Goal: Task Accomplishment & Management: Complete application form

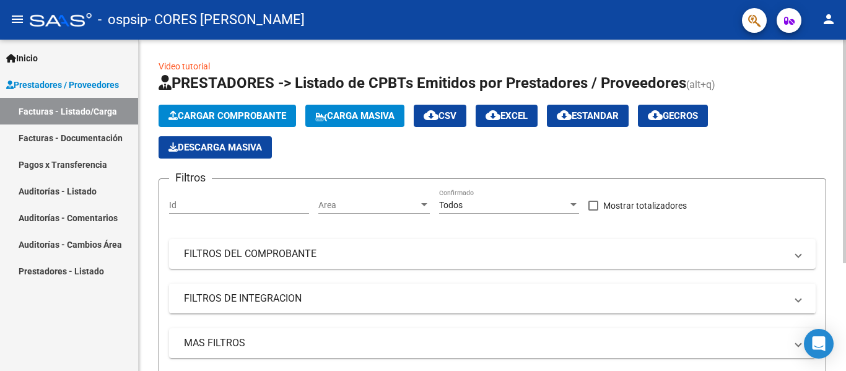
click at [195, 113] on span "Cargar Comprobante" at bounding box center [228, 115] width 118 height 11
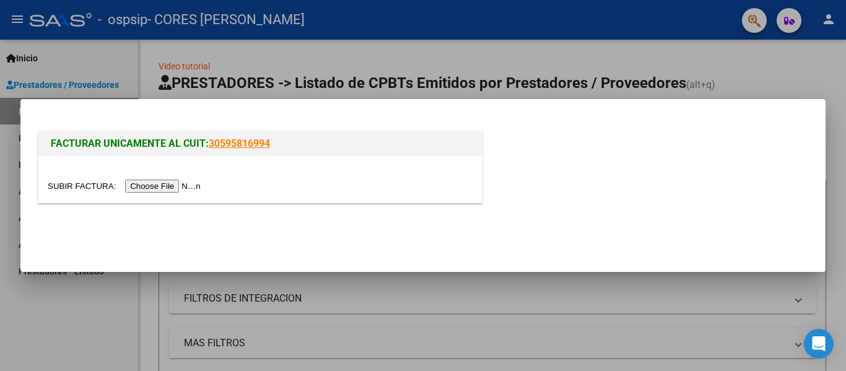
click at [149, 182] on input "file" at bounding box center [126, 186] width 157 height 13
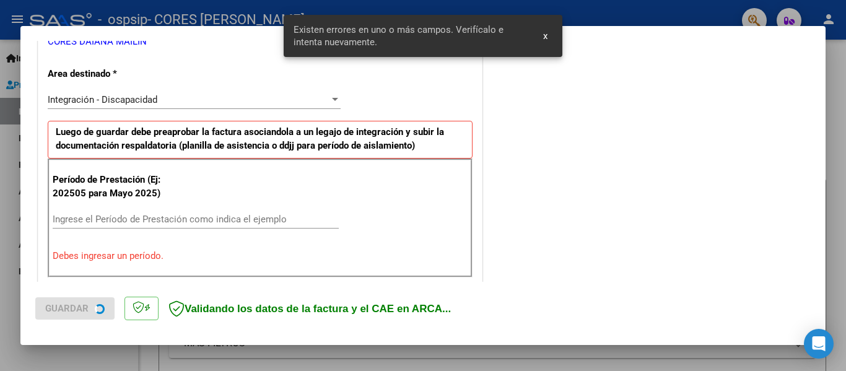
scroll to position [287, 0]
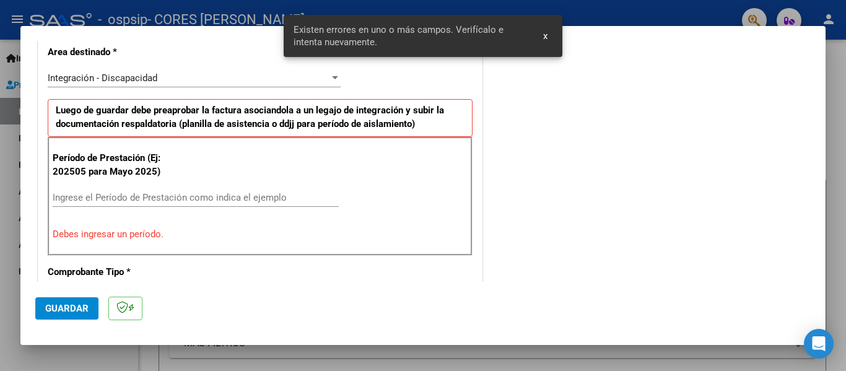
click at [165, 198] on input "Ingrese el Período de Prestación como indica el ejemplo" at bounding box center [196, 197] width 286 height 11
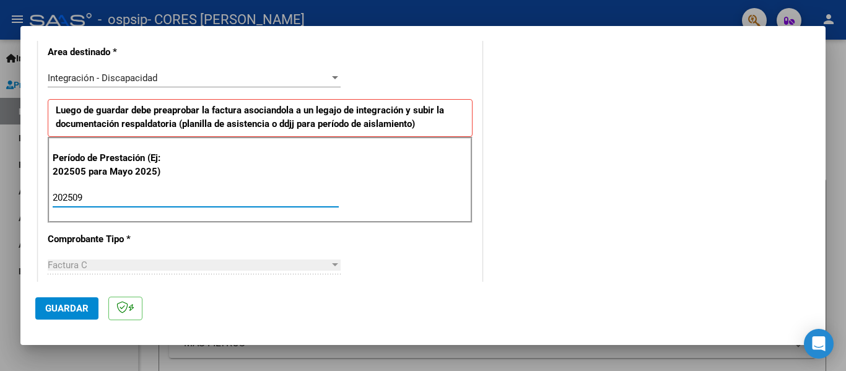
type input "202509"
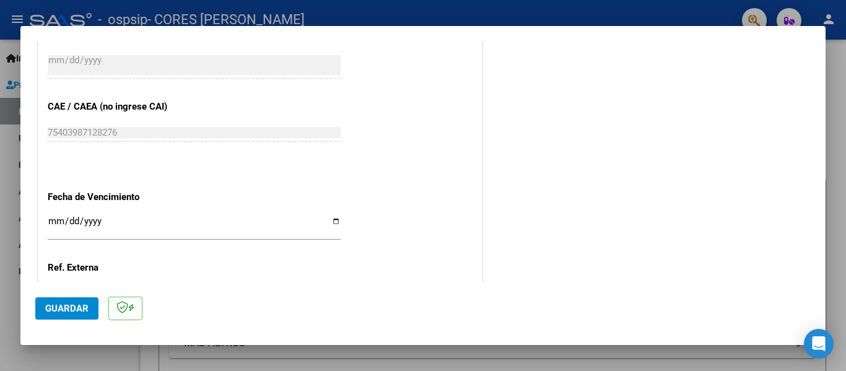
scroll to position [849, 0]
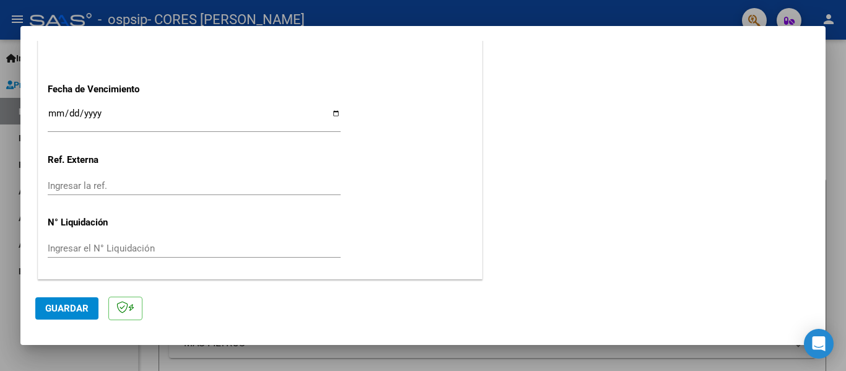
click at [79, 309] on span "Guardar" at bounding box center [66, 308] width 43 height 11
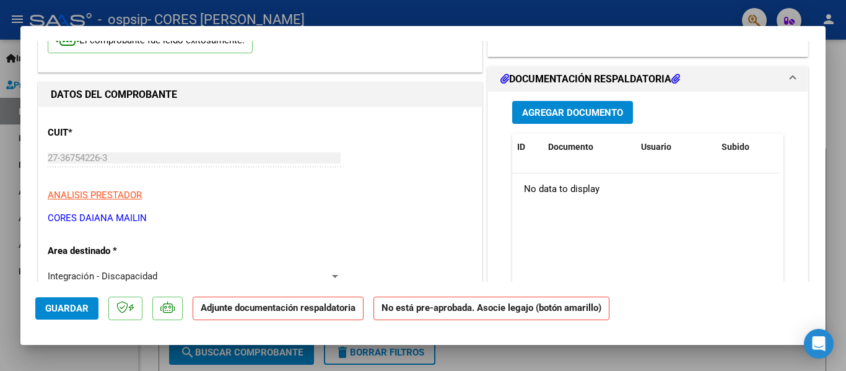
scroll to position [0, 0]
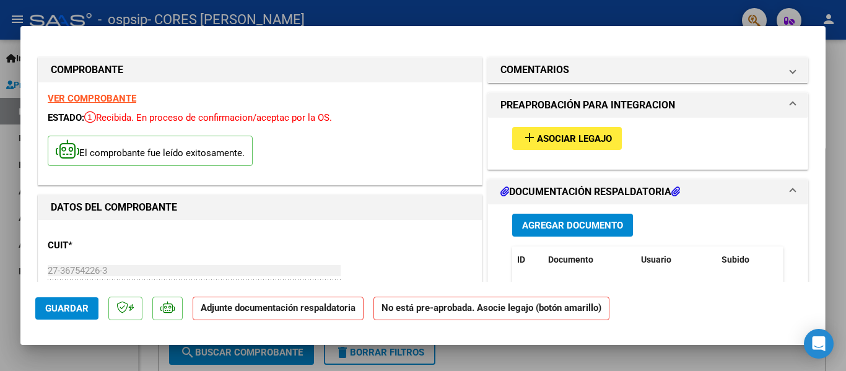
click at [607, 134] on span "Asociar Legajo" at bounding box center [574, 138] width 75 height 11
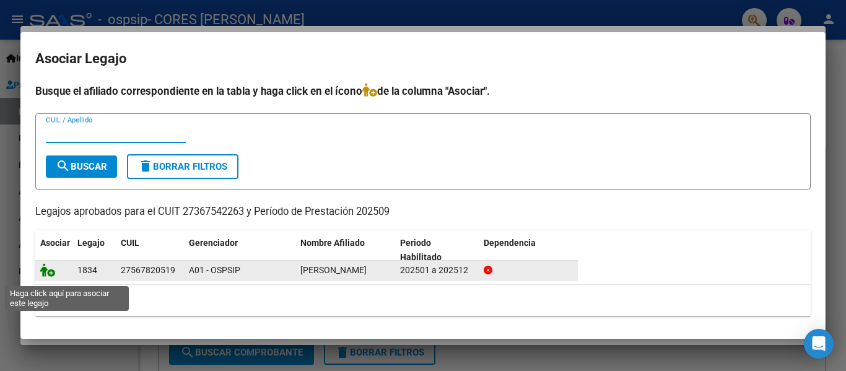
click at [46, 277] on icon at bounding box center [47, 270] width 15 height 14
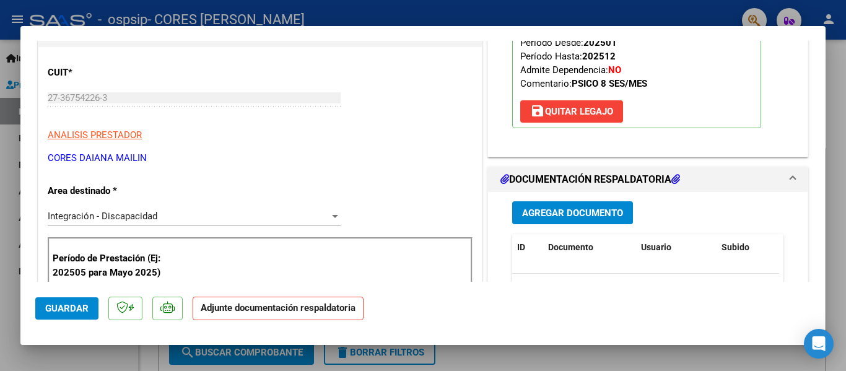
scroll to position [182, 0]
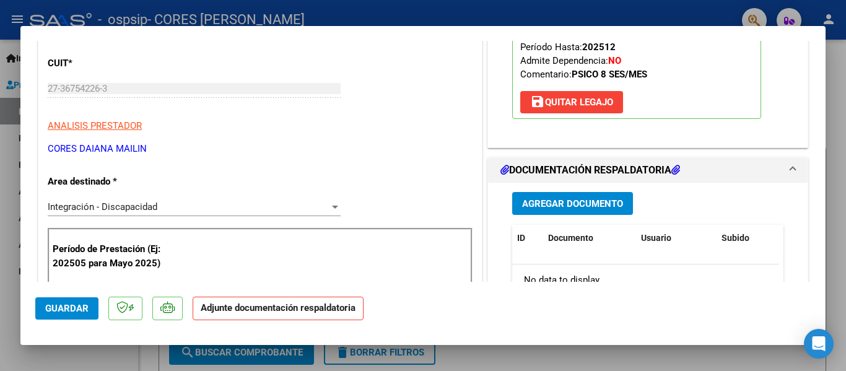
click at [572, 208] on span "Agregar Documento" at bounding box center [572, 203] width 101 height 11
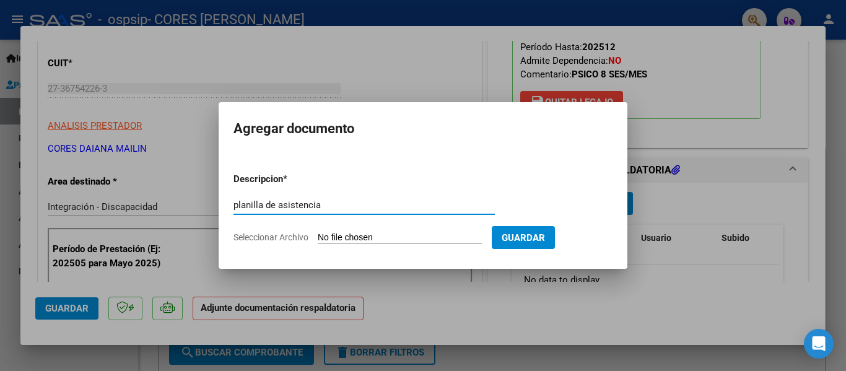
type input "planilla de asistencia"
click at [440, 240] on input "Seleccionar Archivo" at bounding box center [400, 238] width 164 height 12
type input "C:\fakepath\[PERSON_NAME] sep (1).pdf"
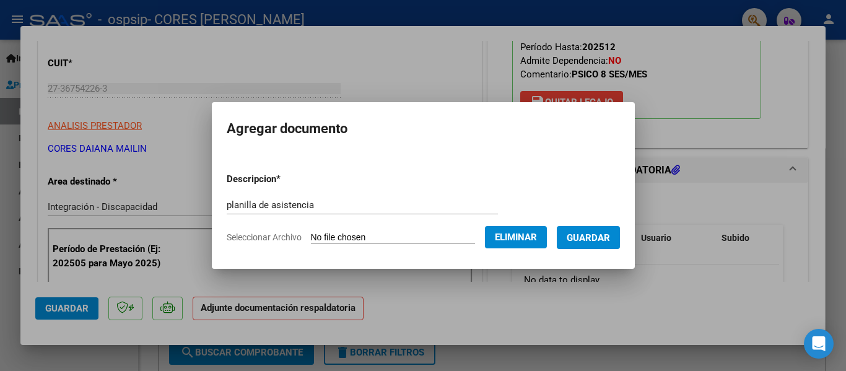
click at [595, 241] on span "Guardar" at bounding box center [588, 237] width 43 height 11
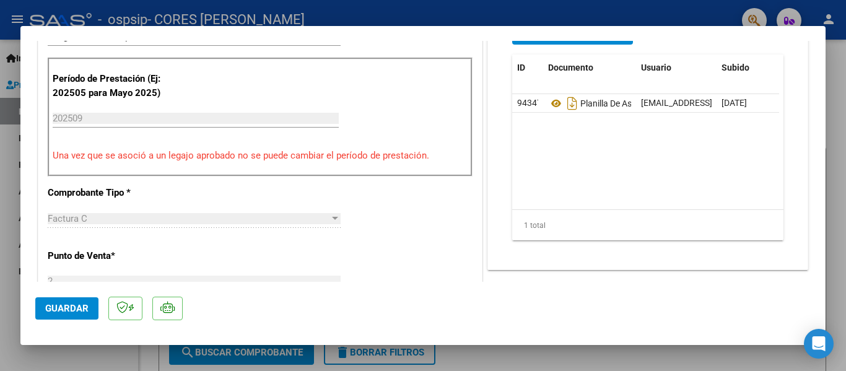
scroll to position [314, 0]
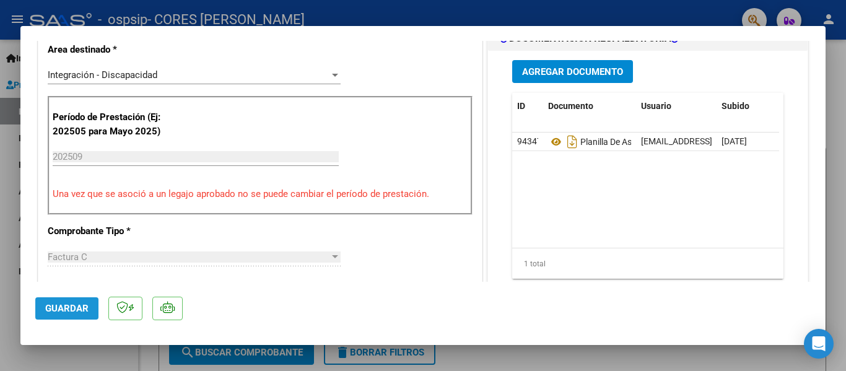
click at [76, 305] on span "Guardar" at bounding box center [66, 308] width 43 height 11
